Goal: Information Seeking & Learning: Learn about a topic

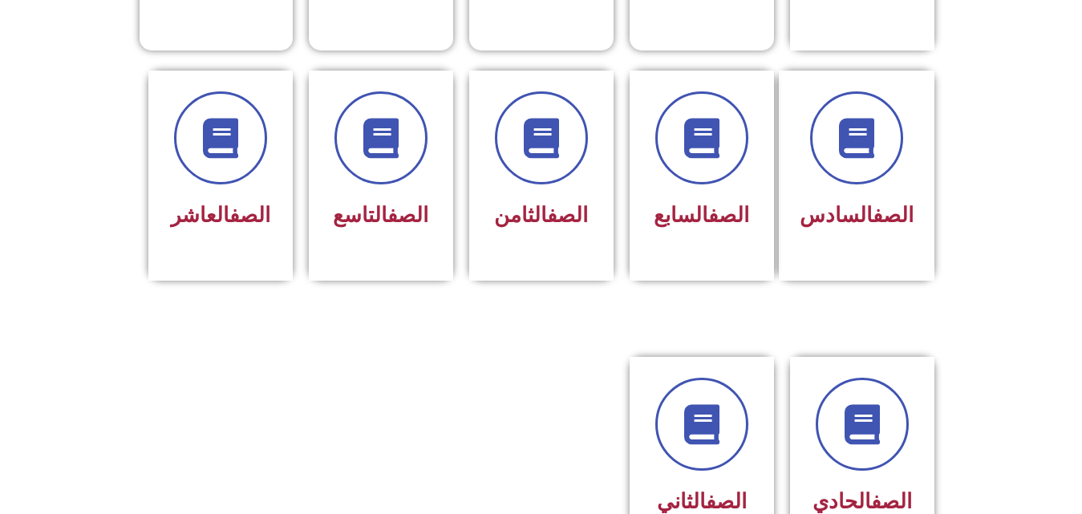
scroll to position [673, 0]
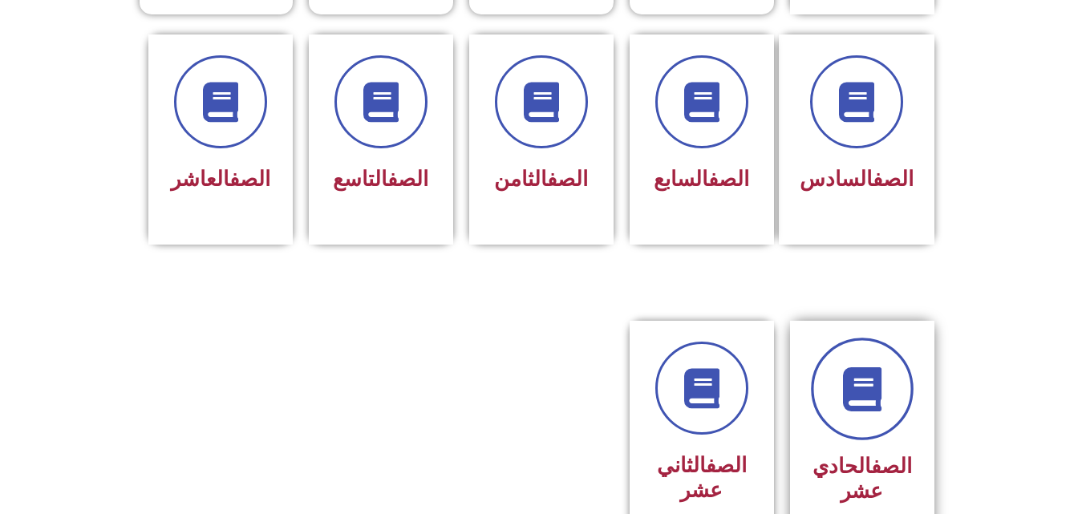
click at [832, 338] on link at bounding box center [862, 389] width 103 height 103
click at [854, 369] on icon at bounding box center [862, 389] width 44 height 44
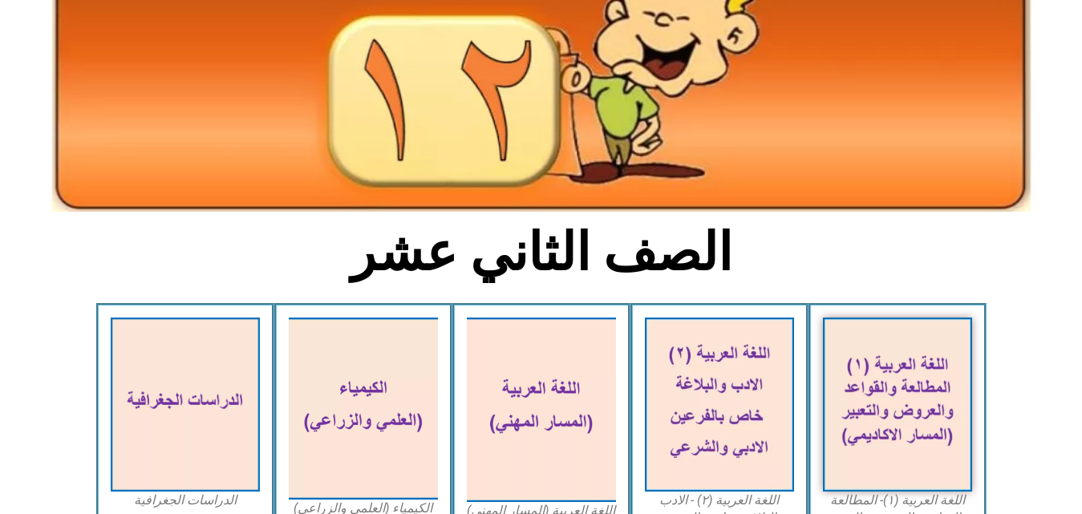
scroll to position [176, 0]
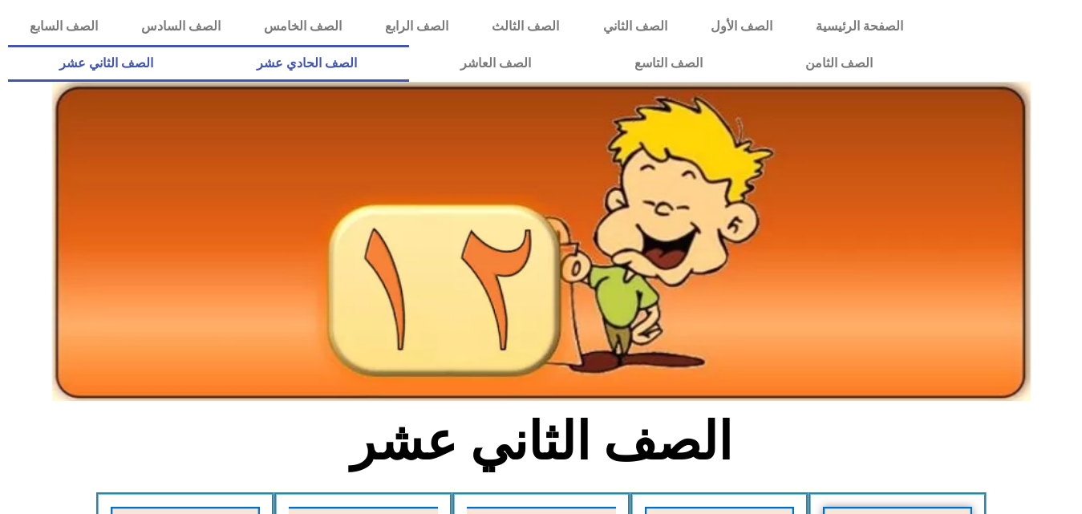
click at [409, 59] on link "الصف الحادي عشر" at bounding box center [307, 63] width 204 height 37
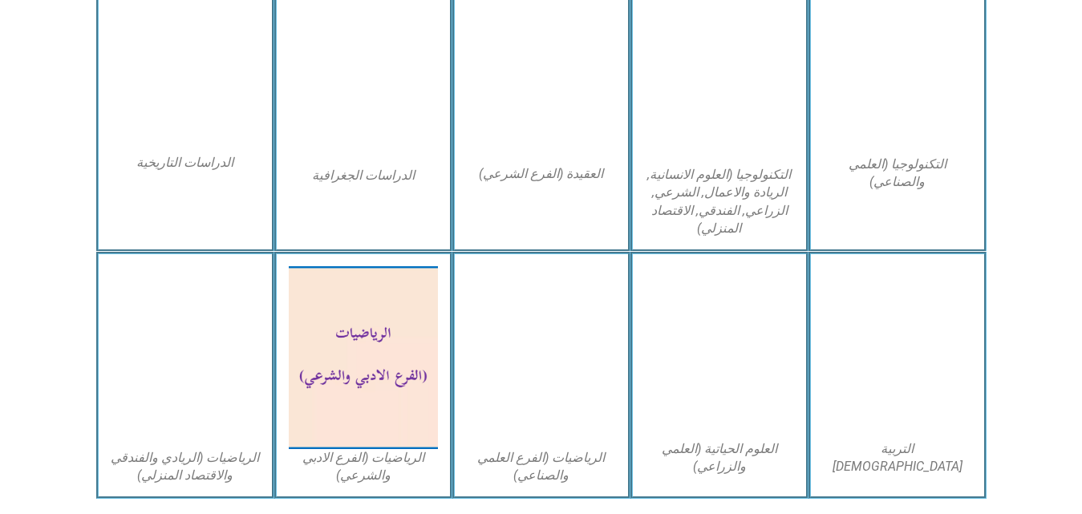
scroll to position [865, 0]
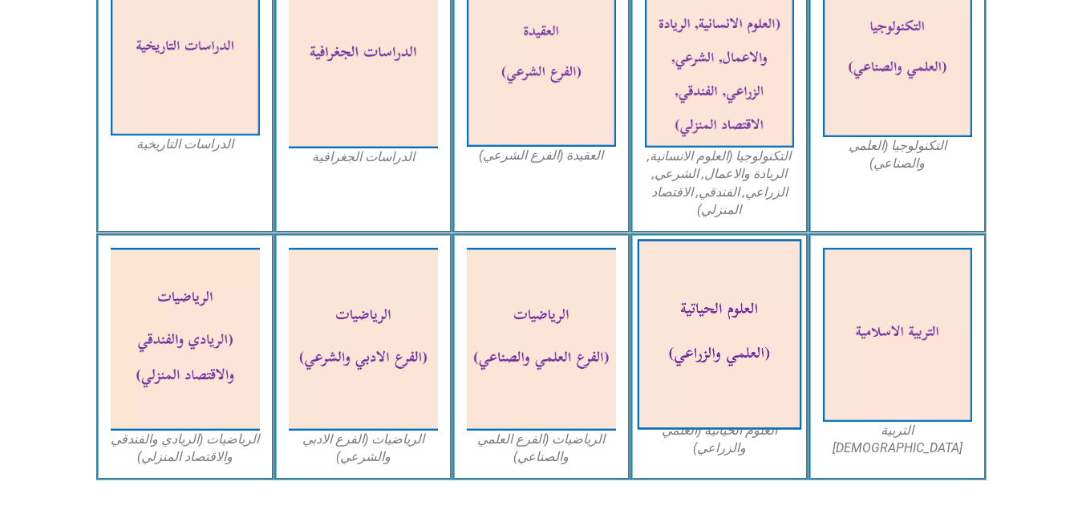
click at [765, 294] on img at bounding box center [719, 335] width 164 height 191
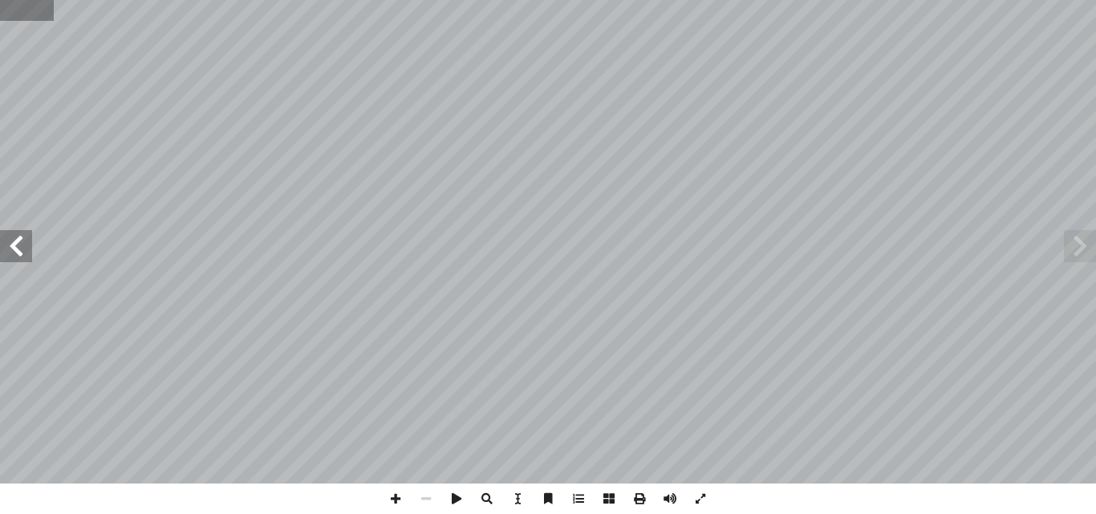
click at [16, 9] on input "text" at bounding box center [27, 10] width 54 height 21
type input "**"
click at [396, 504] on span at bounding box center [395, 499] width 30 height 30
click at [419, 493] on span at bounding box center [426, 499] width 30 height 30
click at [1085, 241] on span at bounding box center [1080, 246] width 32 height 32
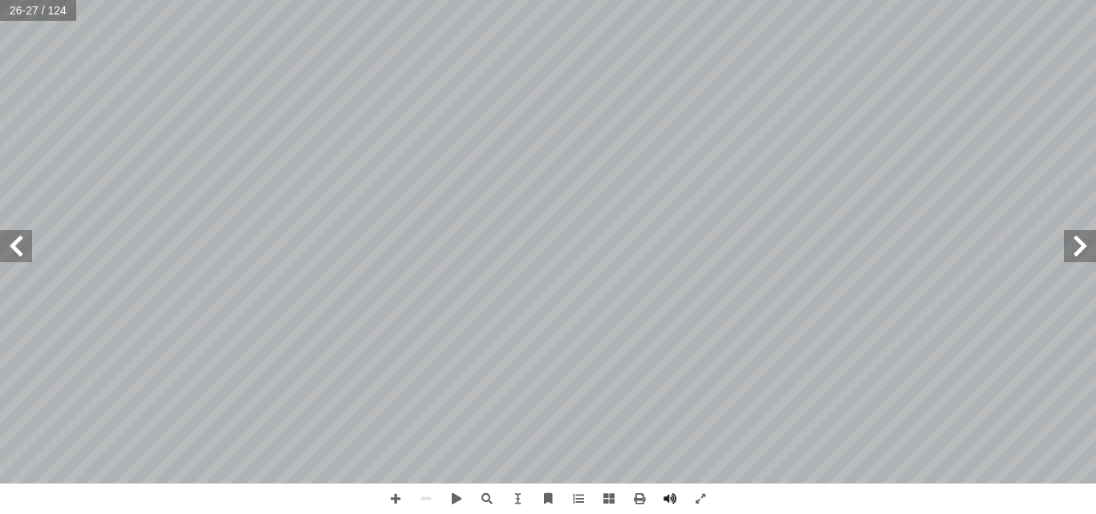
click at [23, 254] on span at bounding box center [16, 246] width 32 height 32
click at [25, 254] on span at bounding box center [16, 246] width 32 height 32
click at [26, 257] on span at bounding box center [16, 246] width 32 height 32
click at [389, 488] on span at bounding box center [395, 499] width 30 height 30
click at [399, 498] on span at bounding box center [395, 499] width 30 height 30
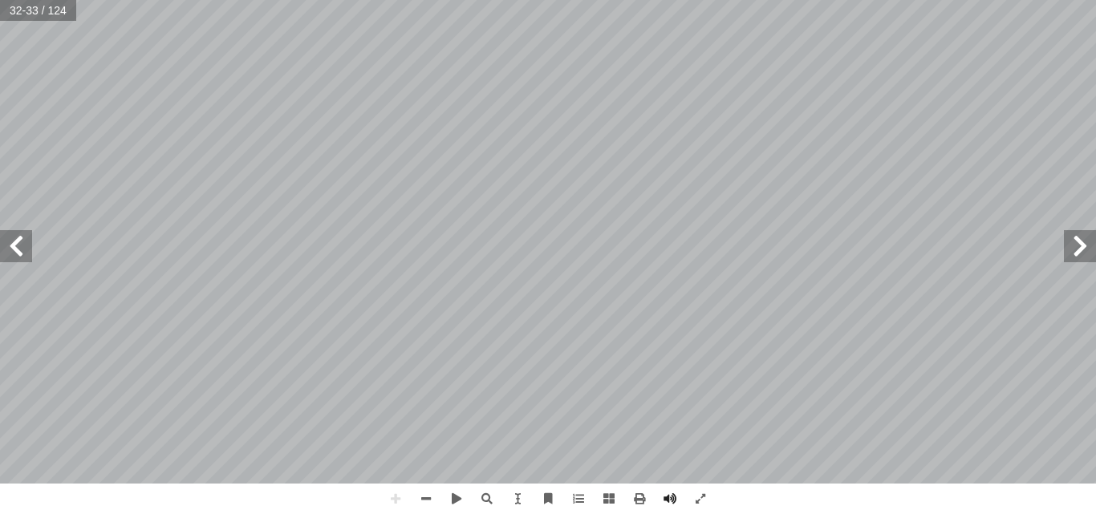
click at [28, 250] on span at bounding box center [16, 246] width 32 height 32
click at [11, 261] on span at bounding box center [16, 246] width 32 height 32
click at [404, 494] on span at bounding box center [395, 499] width 30 height 30
click at [1080, 262] on span at bounding box center [1080, 246] width 32 height 32
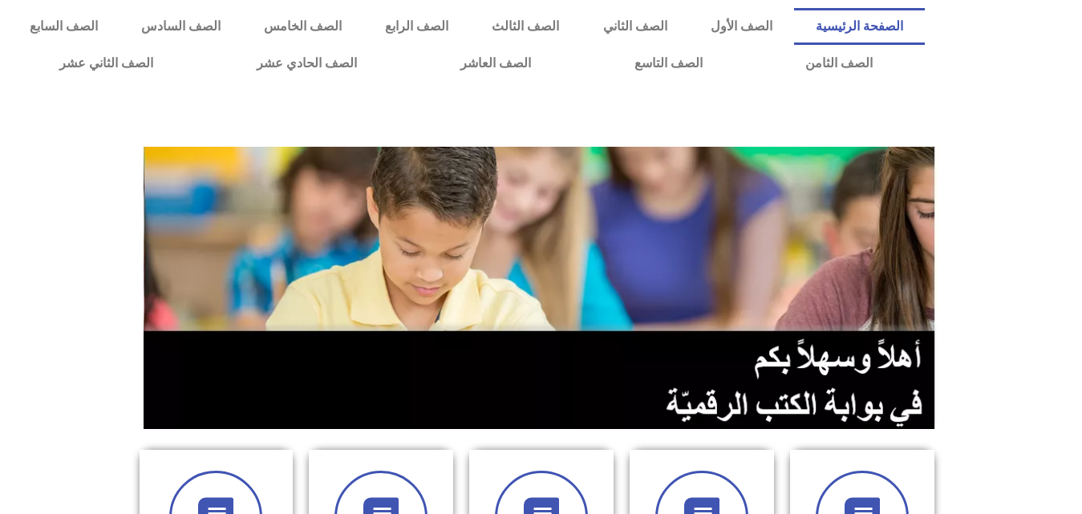
drag, startPoint x: 1095, startPoint y: 0, endPoint x: 72, endPoint y: 122, distance: 1030.2
